Goal: Book appointment/travel/reservation

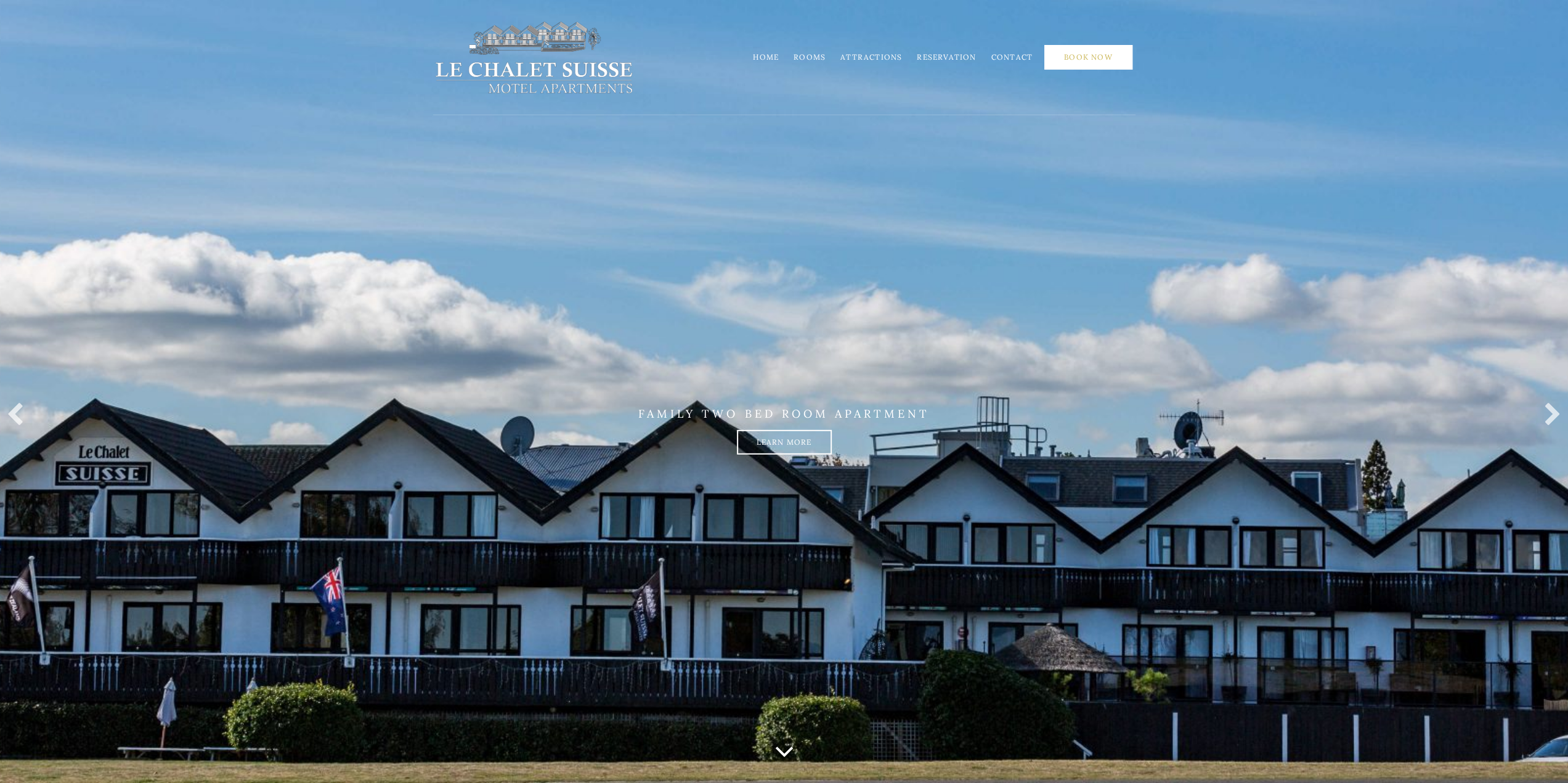
click at [1081, 54] on link "Book Now" at bounding box center [1089, 57] width 88 height 25
click at [769, 61] on link "Home" at bounding box center [766, 57] width 26 height 9
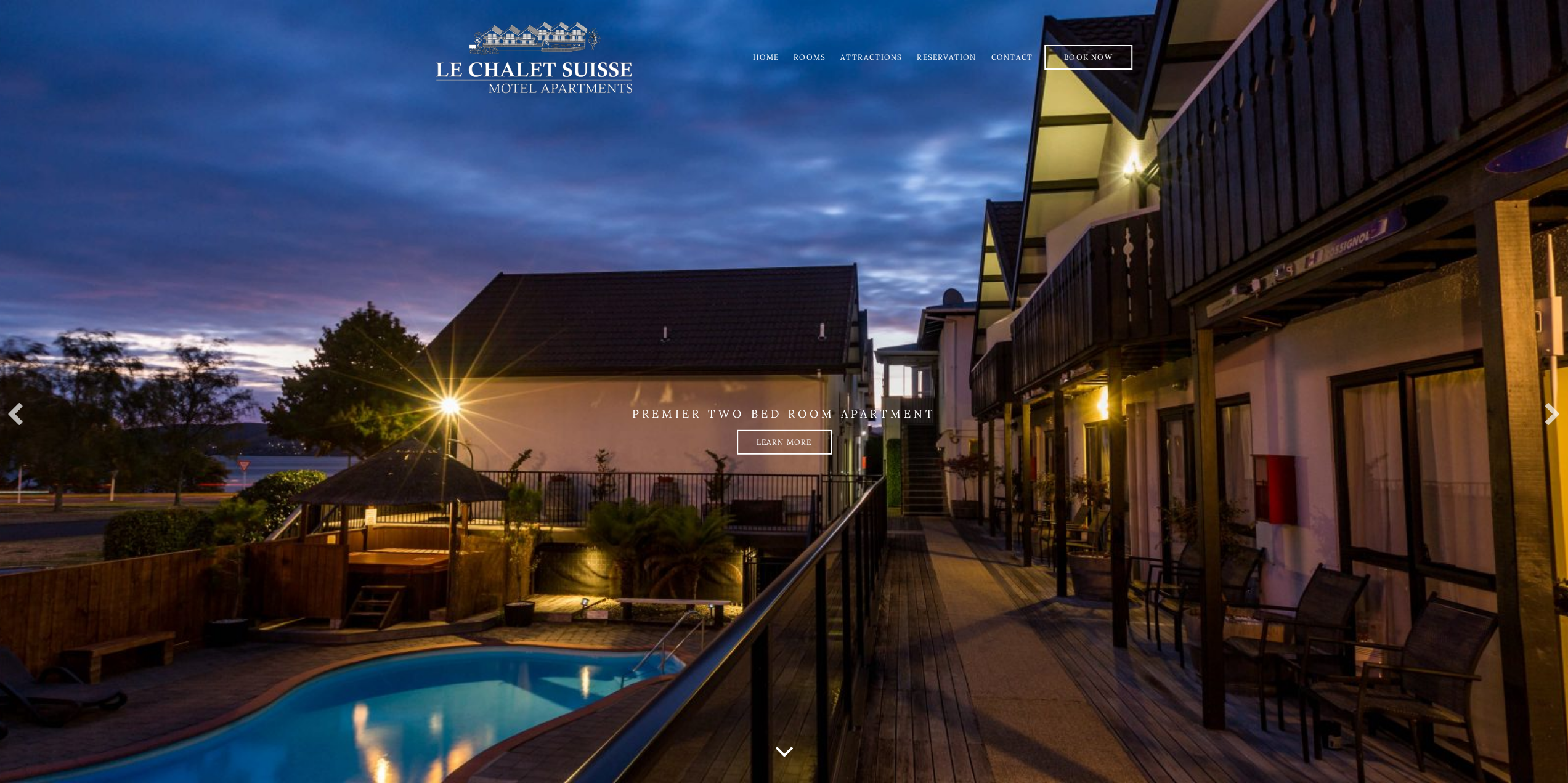
click at [947, 53] on link "Reservation" at bounding box center [946, 57] width 59 height 9
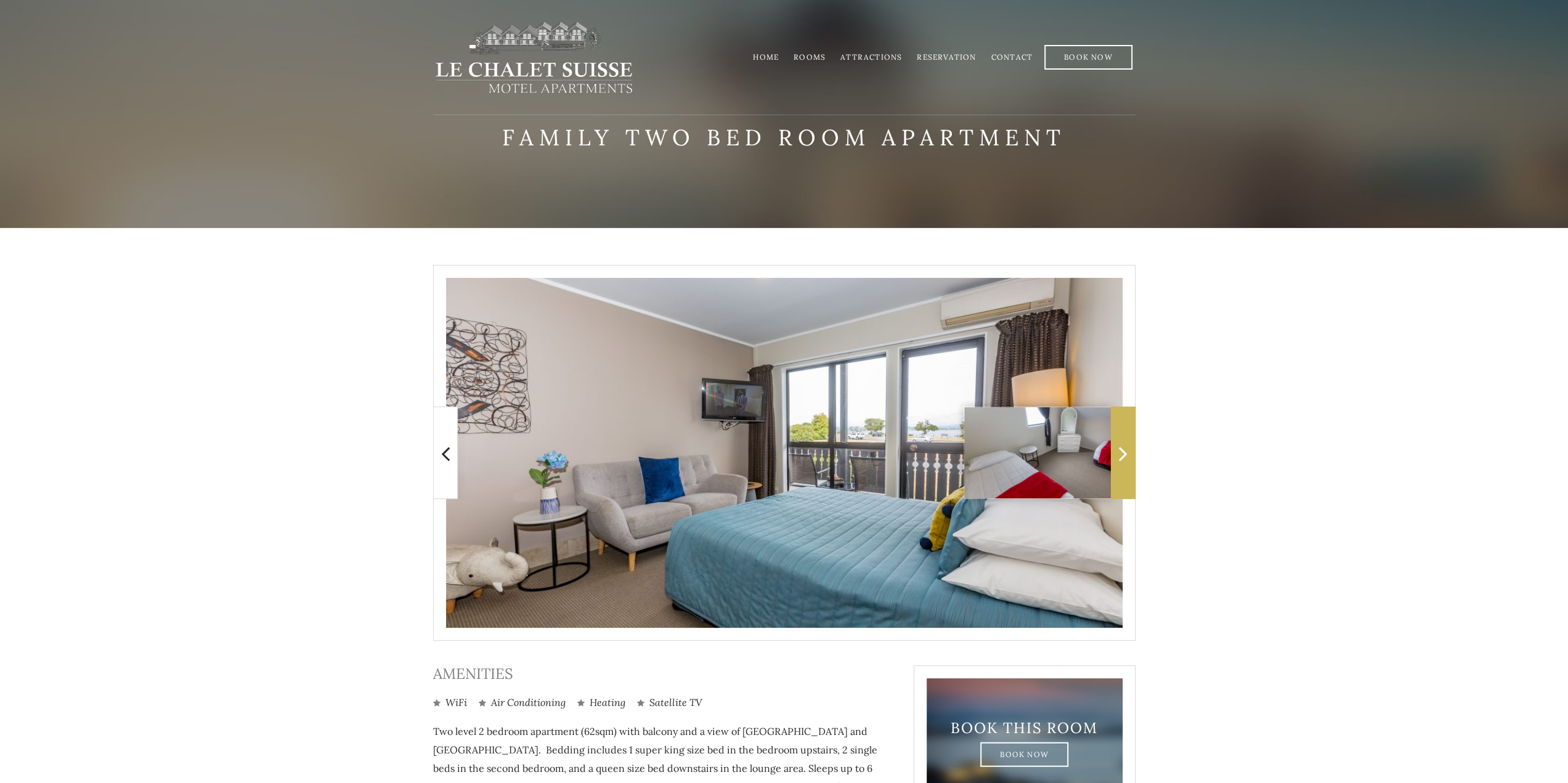
click at [1123, 448] on icon at bounding box center [1123, 453] width 9 height 25
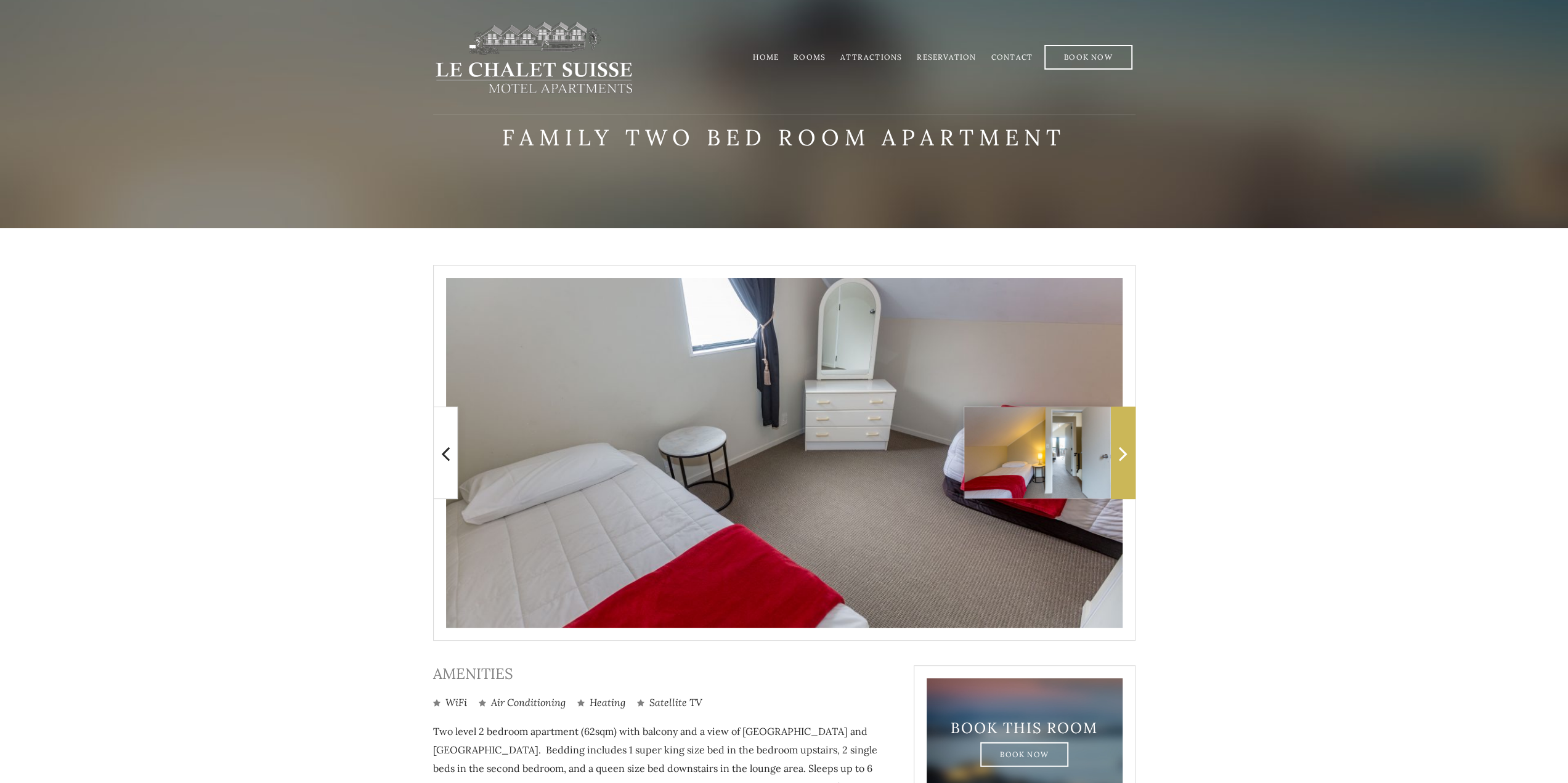
click at [1123, 448] on icon at bounding box center [1123, 453] width 9 height 25
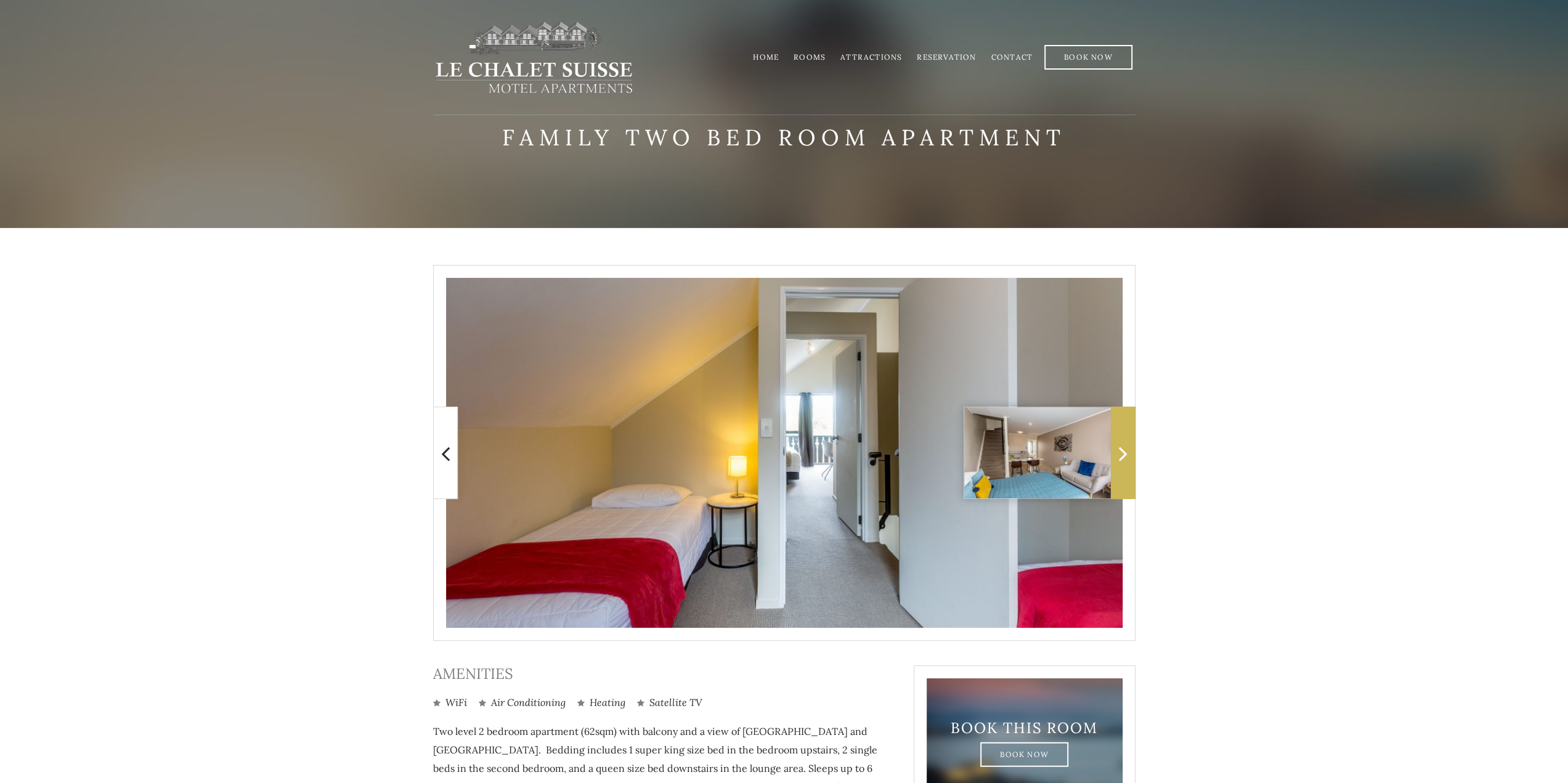
click at [1123, 448] on icon at bounding box center [1123, 453] width 9 height 25
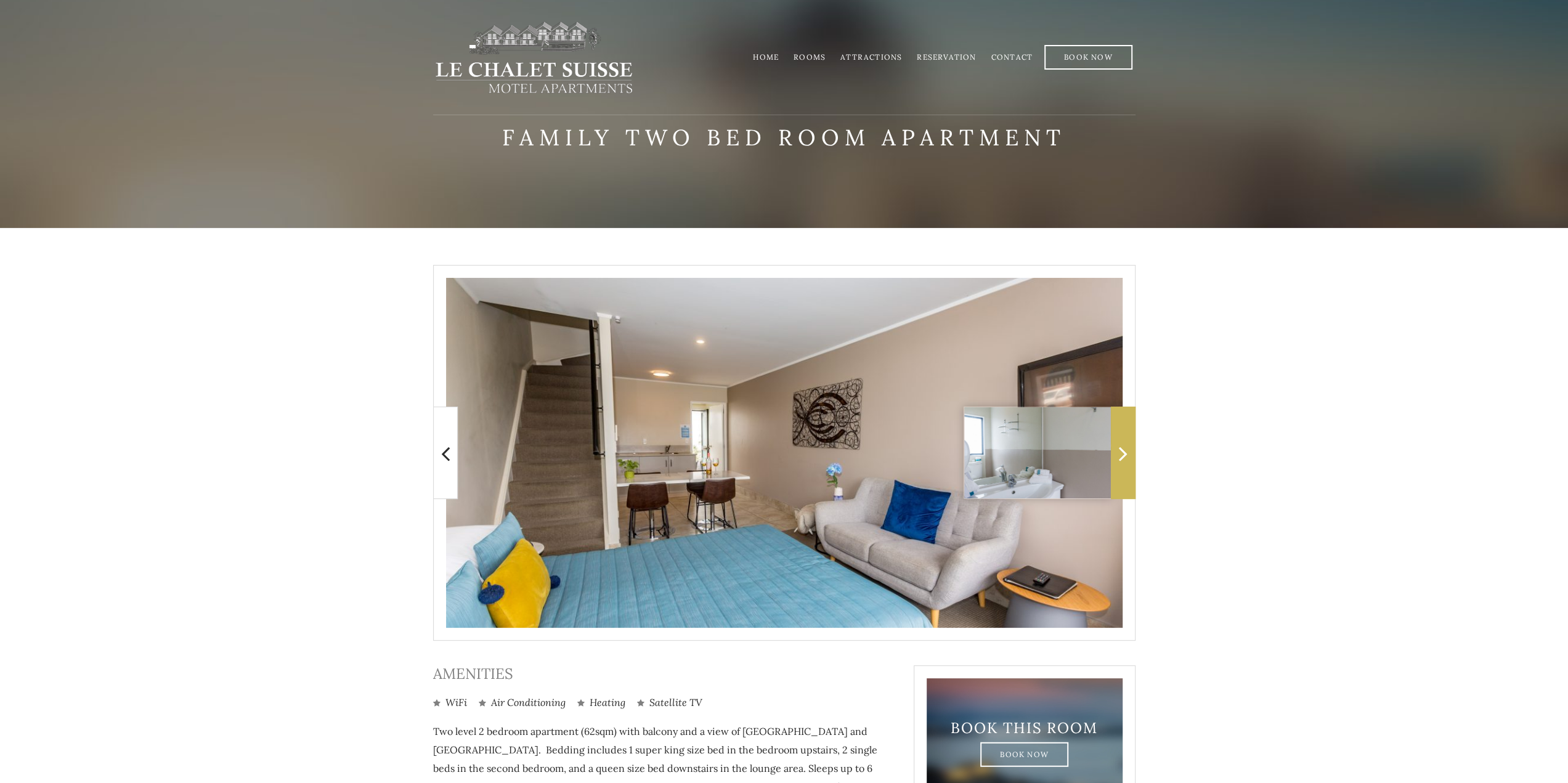
click at [1123, 448] on icon at bounding box center [1123, 453] width 9 height 25
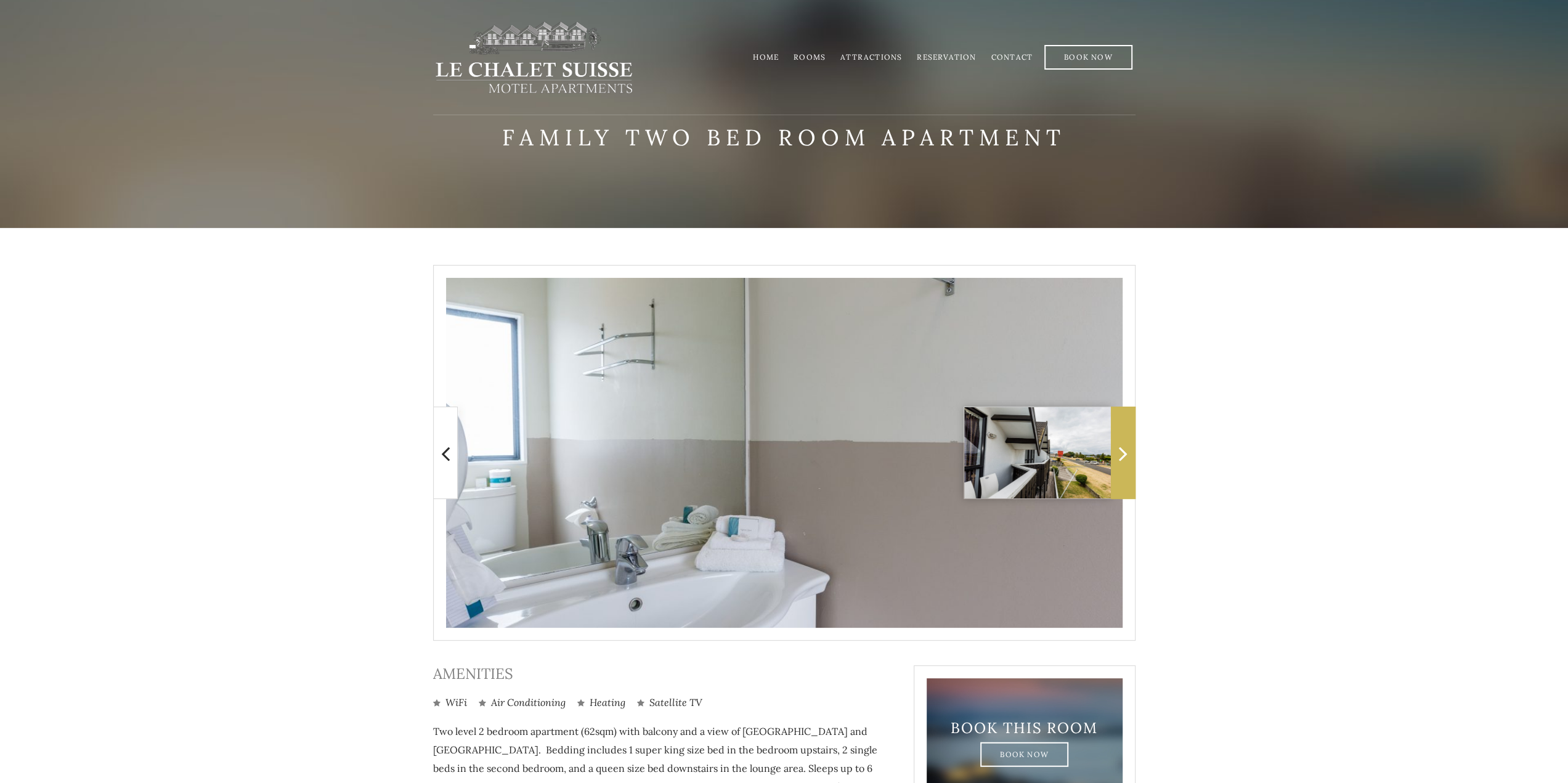
click at [1123, 448] on icon at bounding box center [1123, 453] width 9 height 25
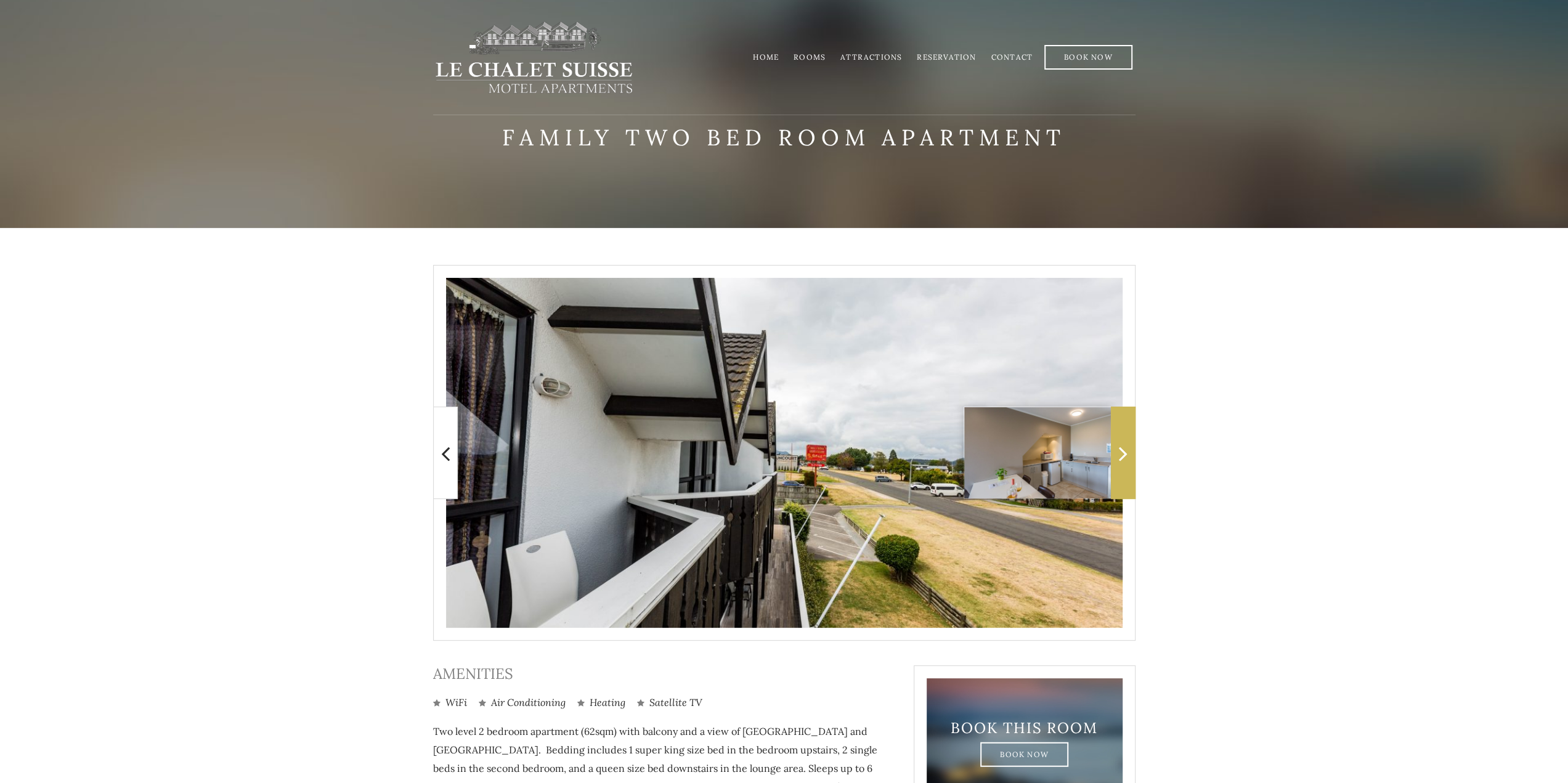
click at [1117, 455] on span at bounding box center [1123, 453] width 25 height 93
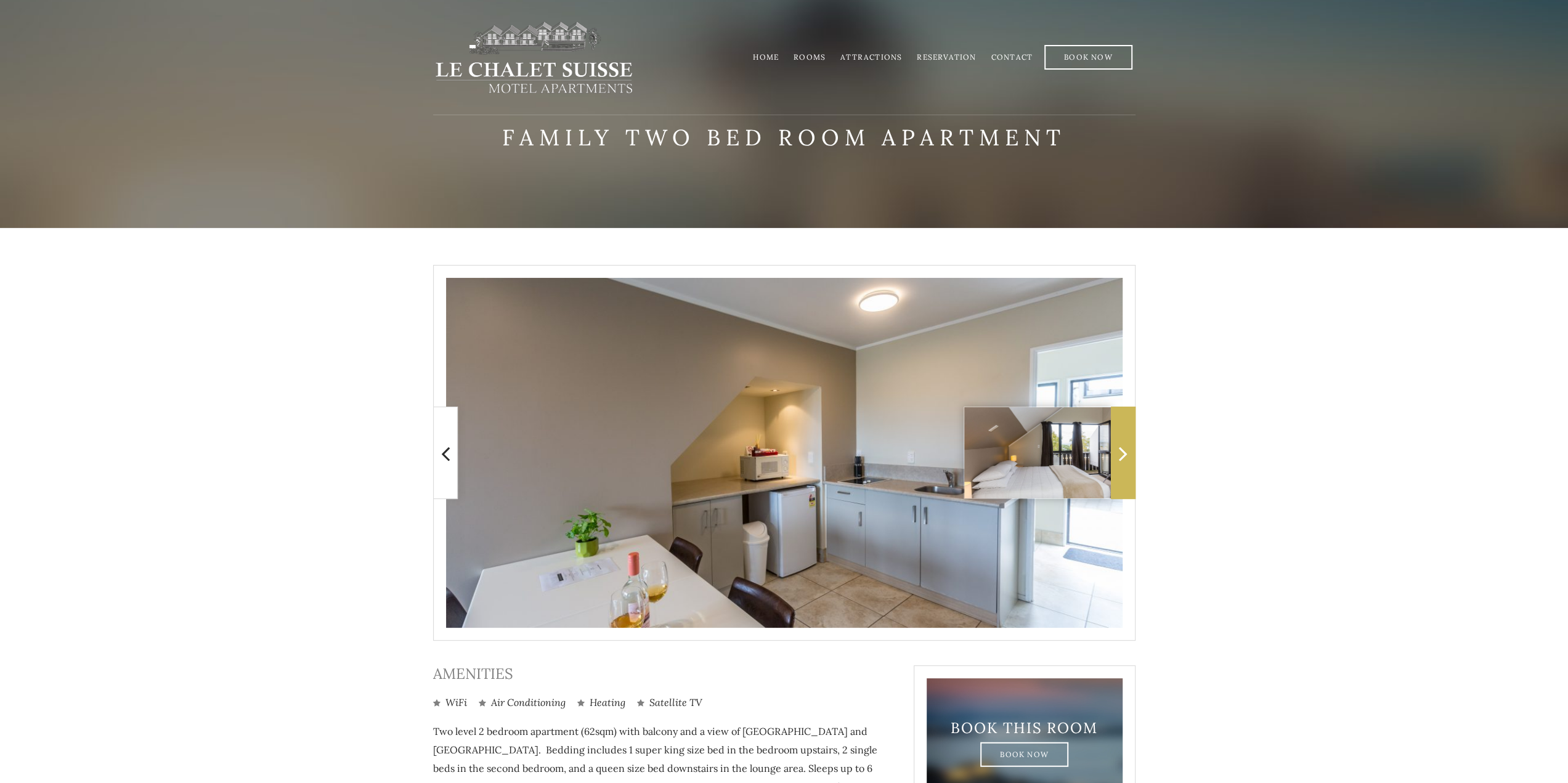
click at [1117, 455] on span at bounding box center [1123, 453] width 25 height 93
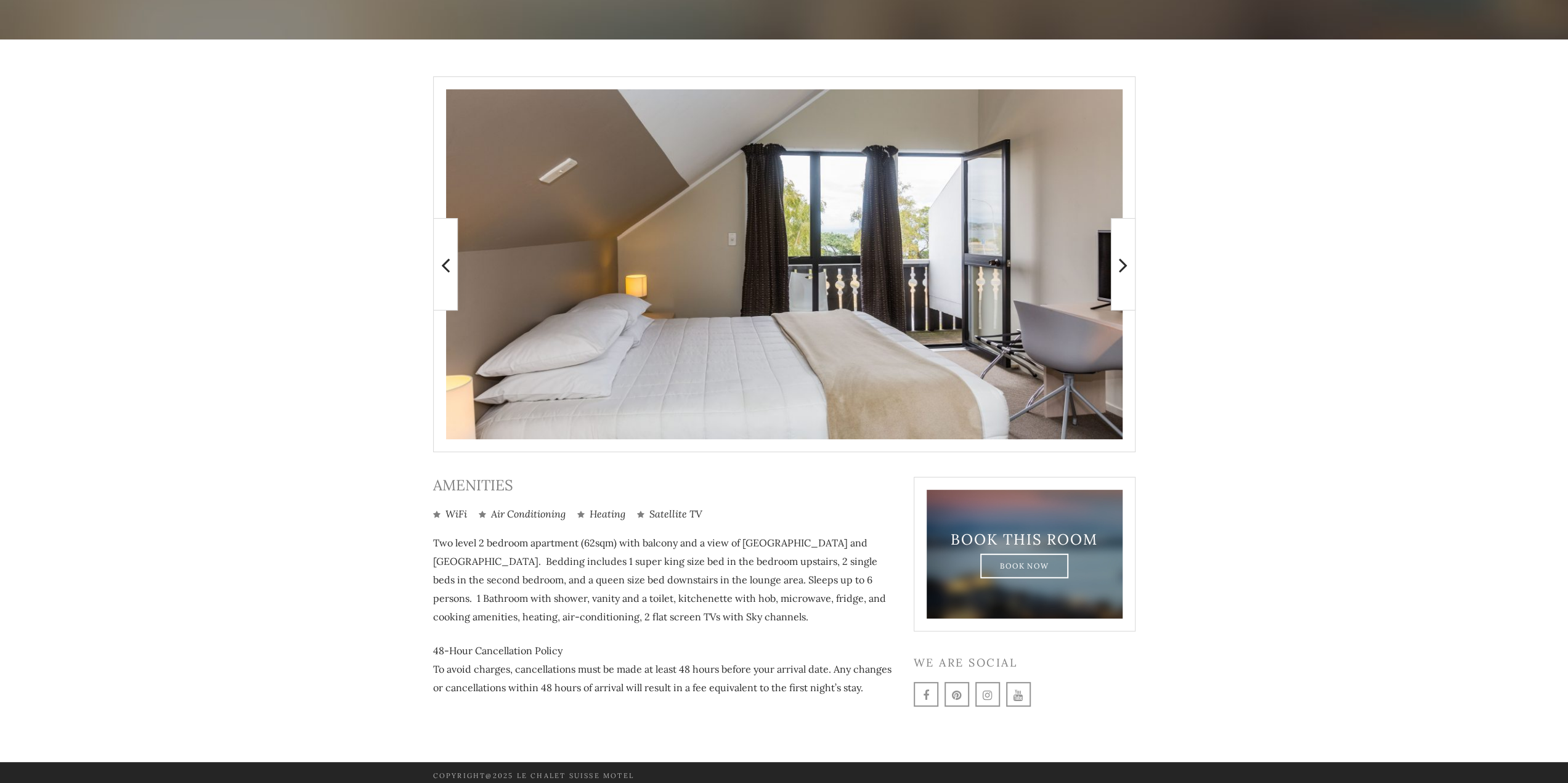
scroll to position [194, 0]
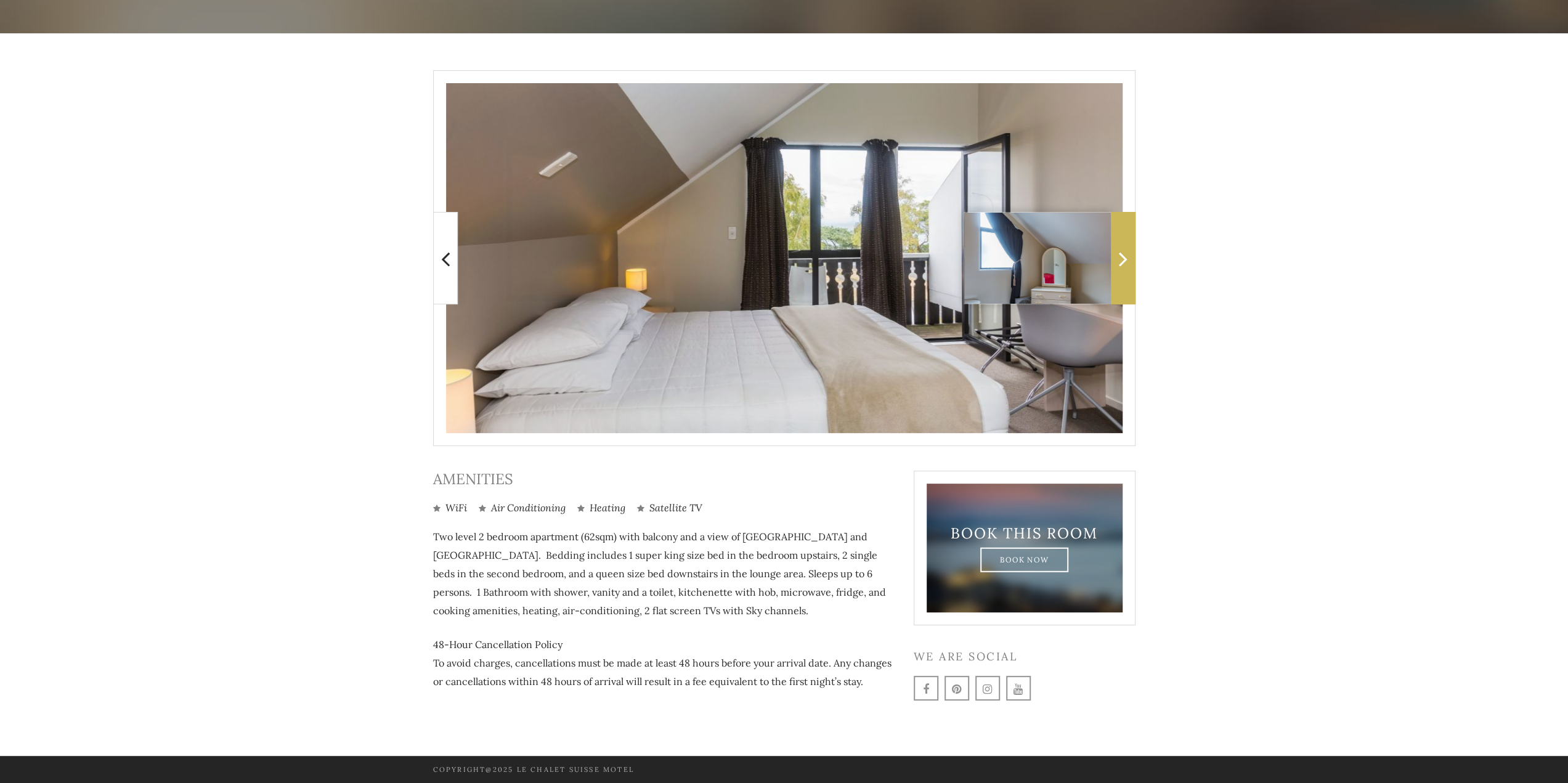
click at [1119, 271] on span at bounding box center [1123, 258] width 25 height 93
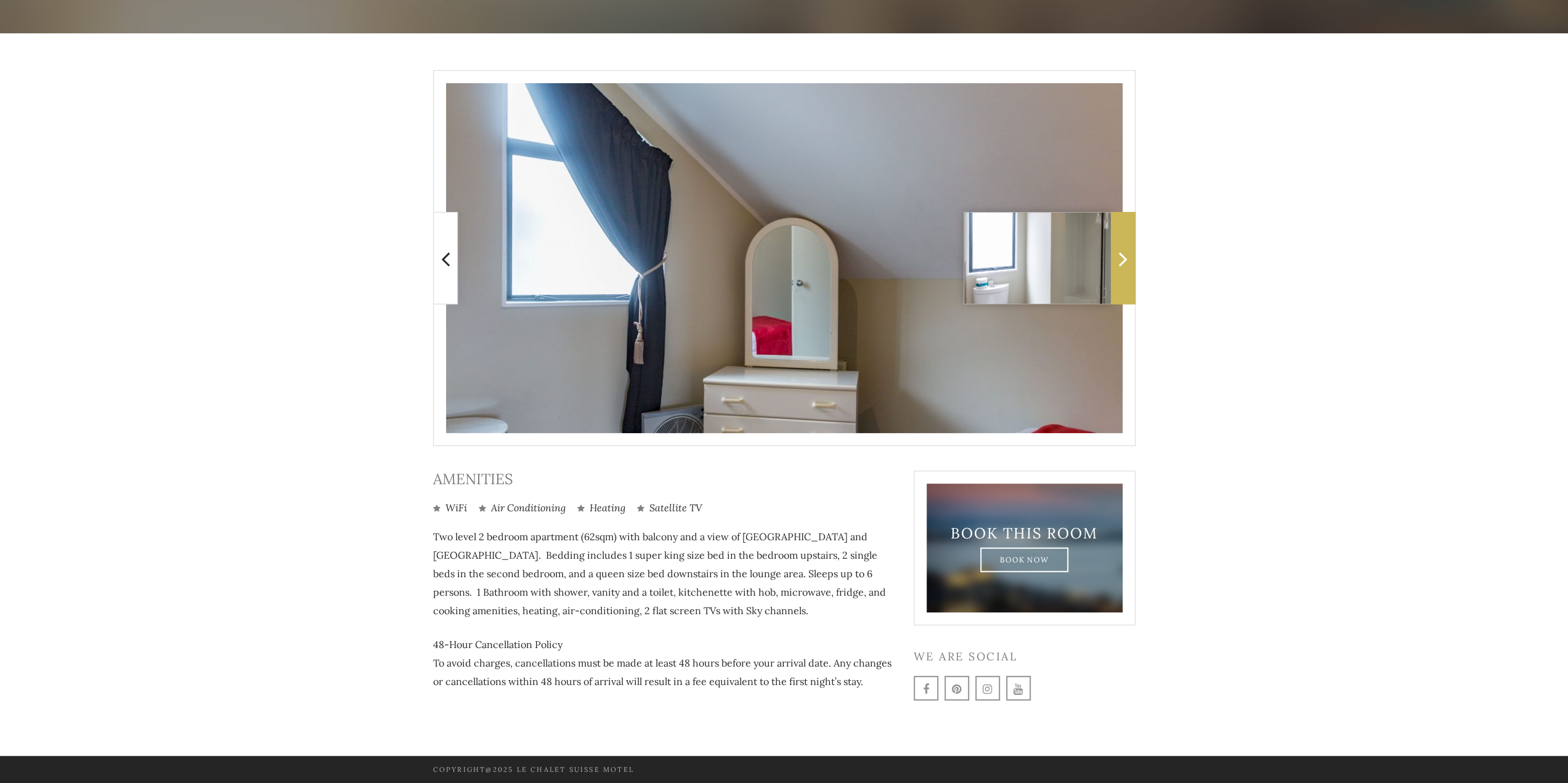
click at [1119, 271] on span at bounding box center [1123, 258] width 25 height 93
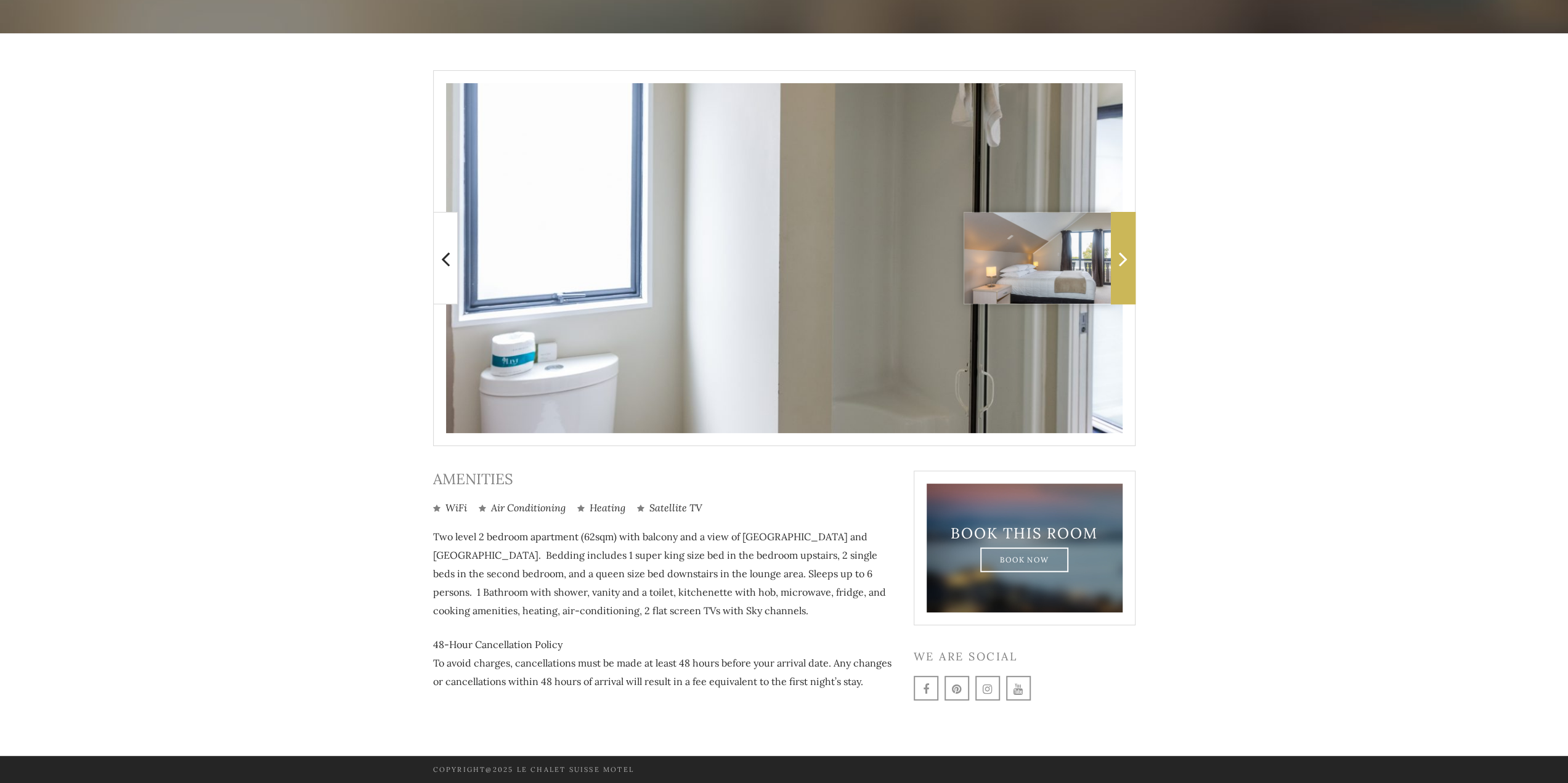
click at [1119, 271] on span at bounding box center [1123, 258] width 25 height 93
